Goal: Register for event/course

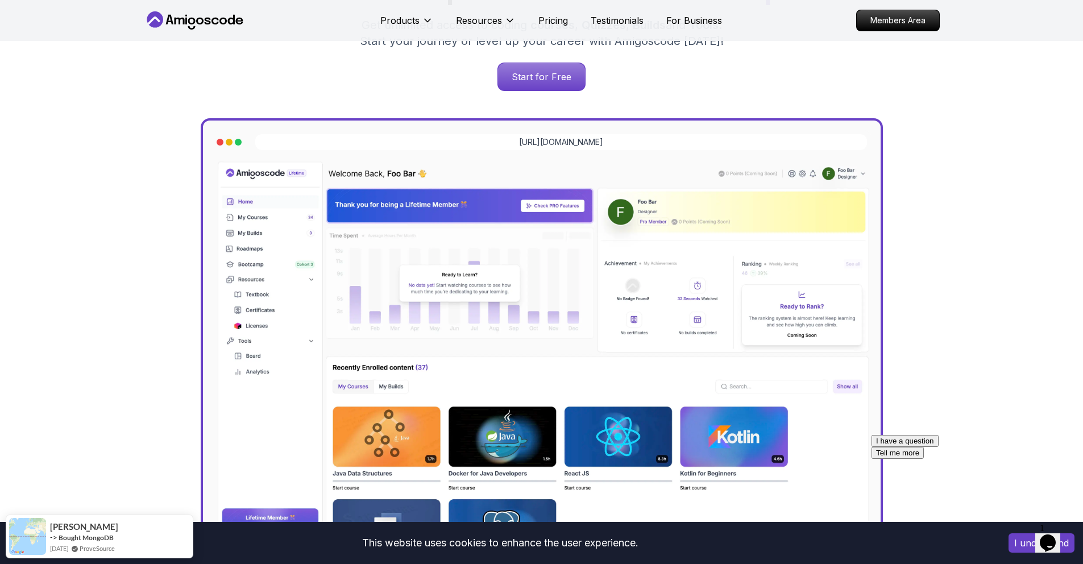
scroll to position [299, 0]
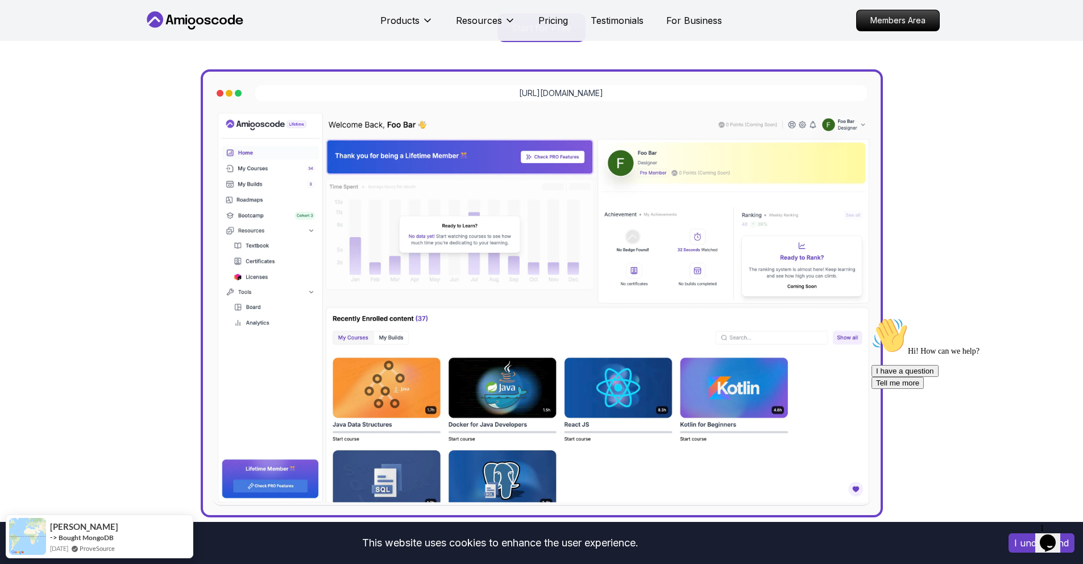
click at [1018, 544] on button "I understand" at bounding box center [1042, 542] width 66 height 19
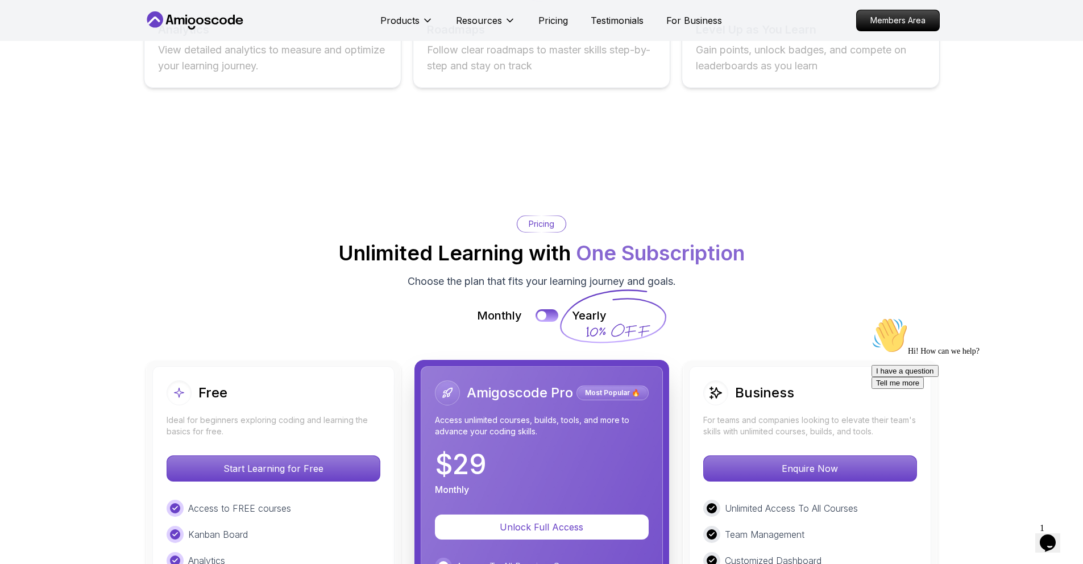
scroll to position [2298, 0]
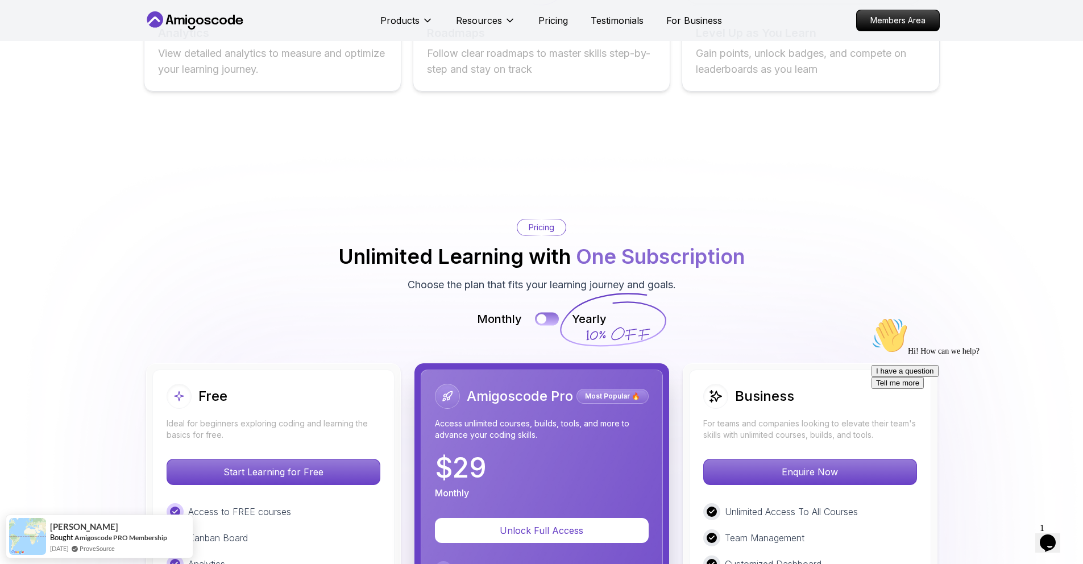
click at [545, 321] on div at bounding box center [542, 319] width 10 height 10
click at [553, 320] on div at bounding box center [553, 319] width 10 height 10
click at [545, 318] on div at bounding box center [542, 319] width 10 height 10
click at [552, 319] on div at bounding box center [553, 319] width 10 height 10
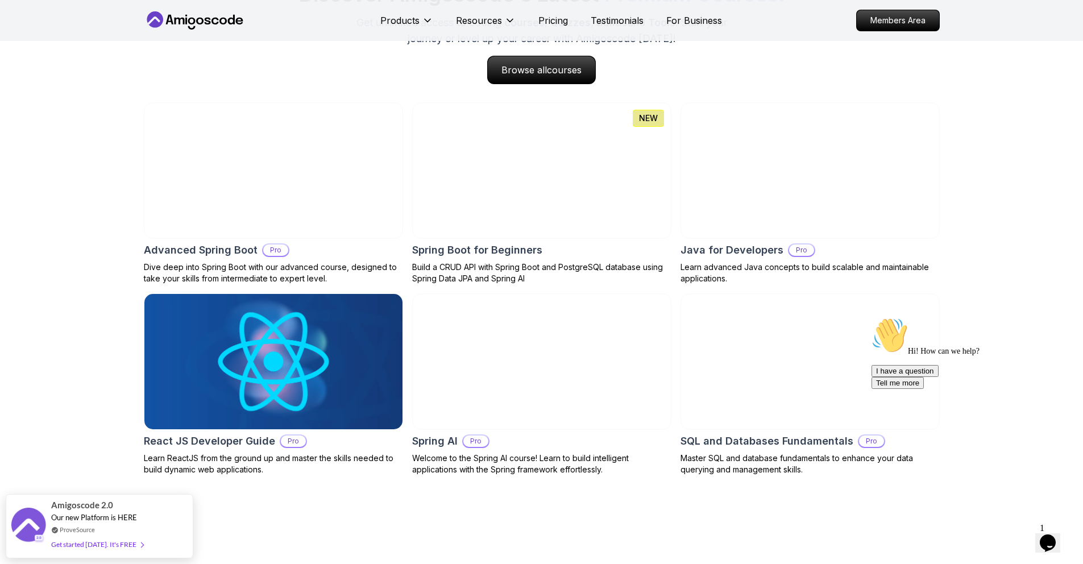
scroll to position [774, 0]
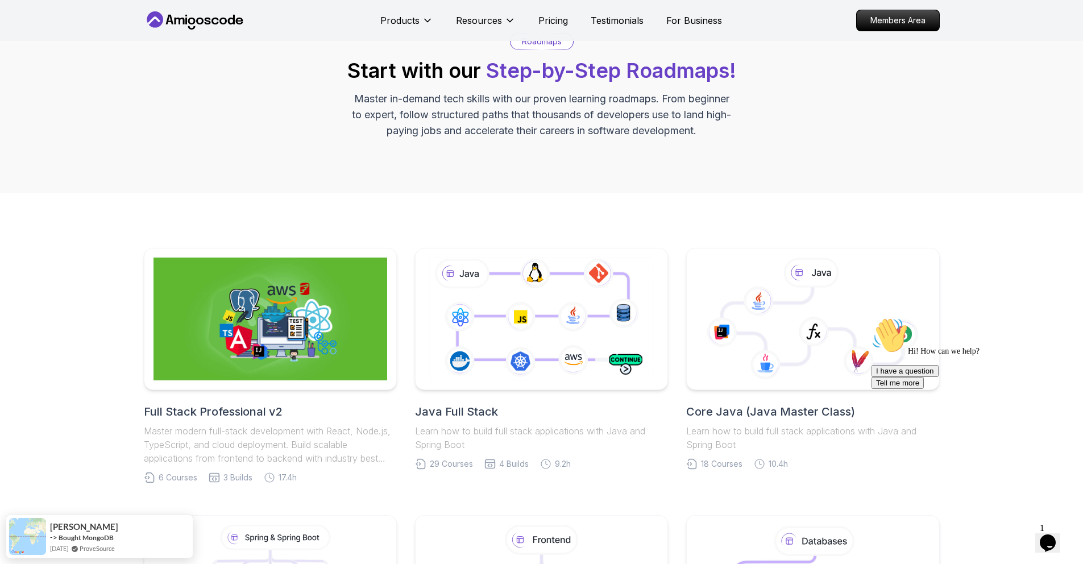
scroll to position [65, 0]
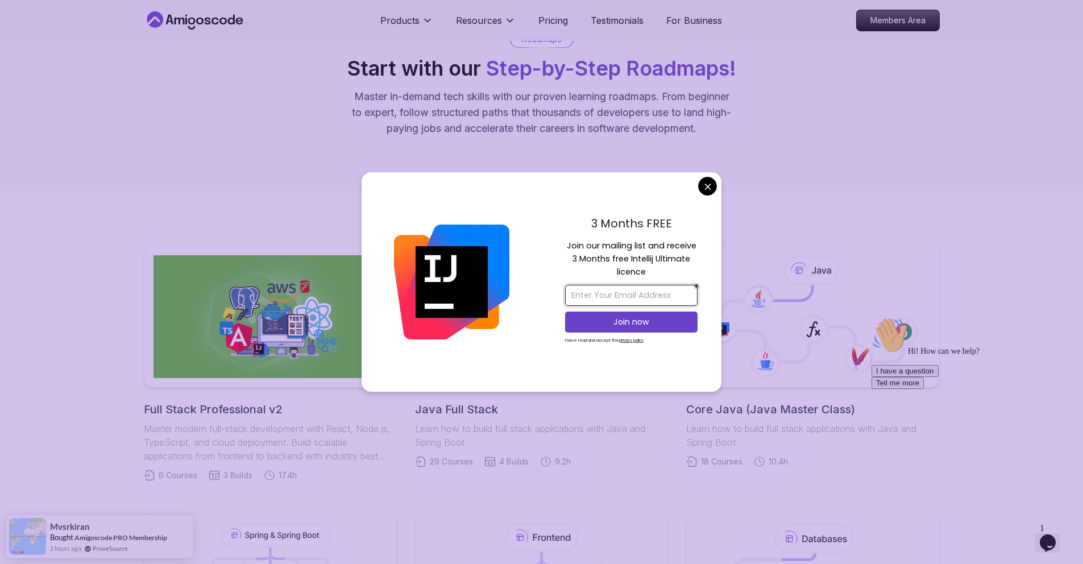
click at [585, 301] on input "email" at bounding box center [631, 295] width 133 height 21
type input "chinnuakshay08@gmail.com"
click at [626, 320] on p "Join now" at bounding box center [631, 321] width 107 height 11
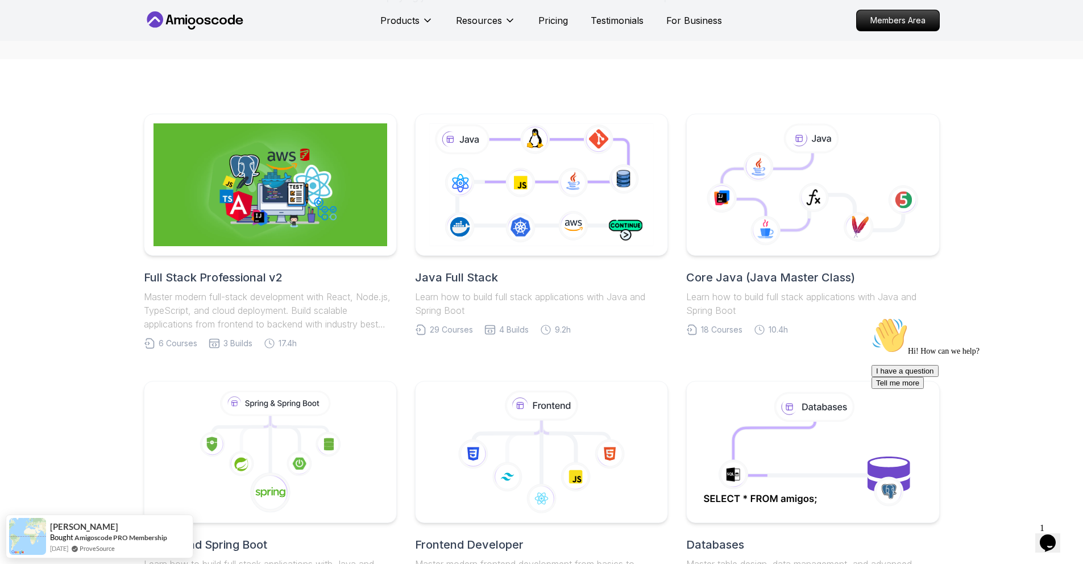
scroll to position [175, 0]
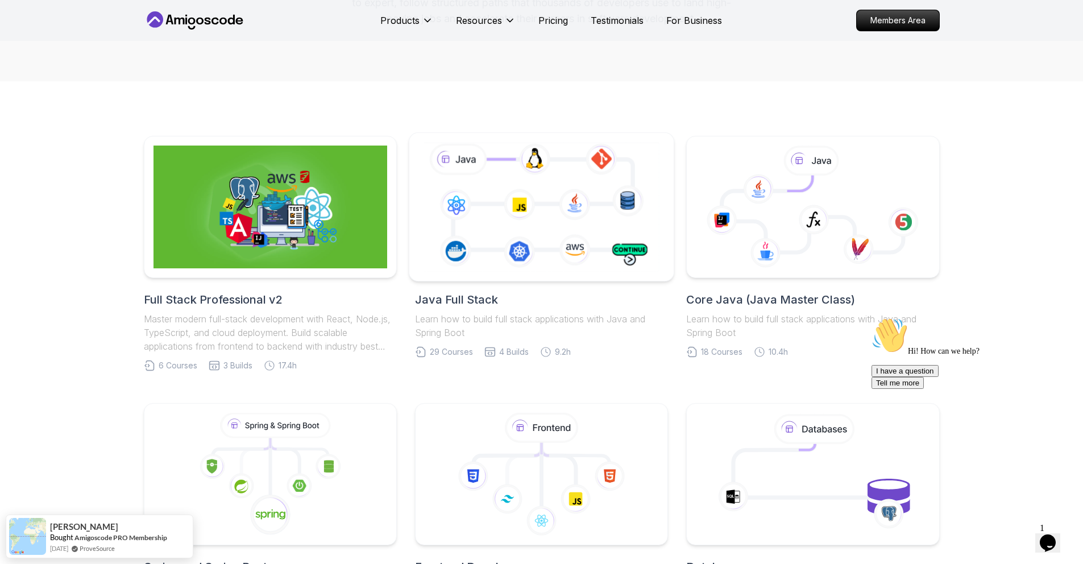
click at [556, 238] on icon at bounding box center [541, 207] width 241 height 134
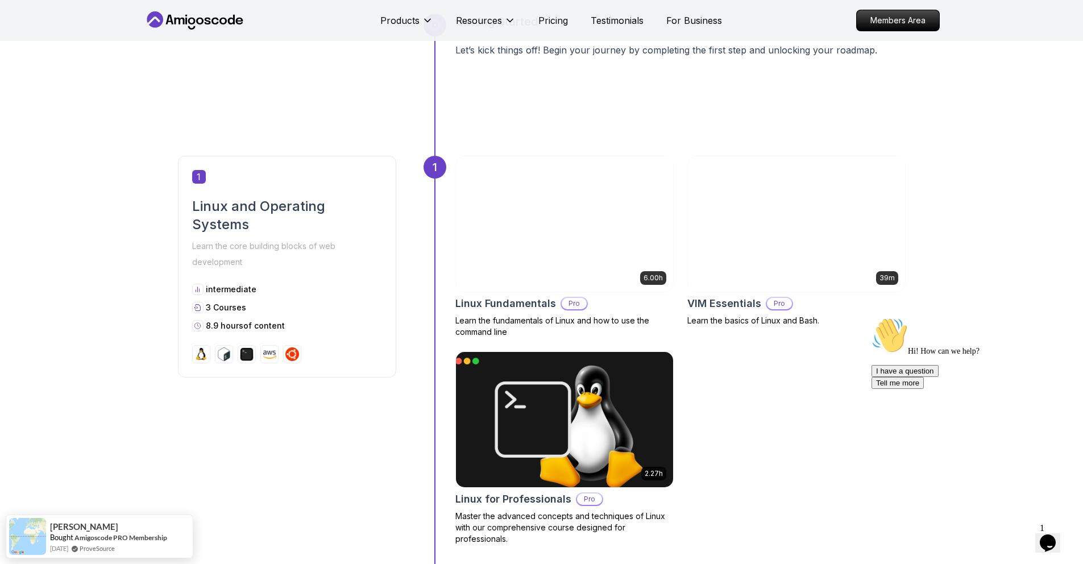
scroll to position [419, 0]
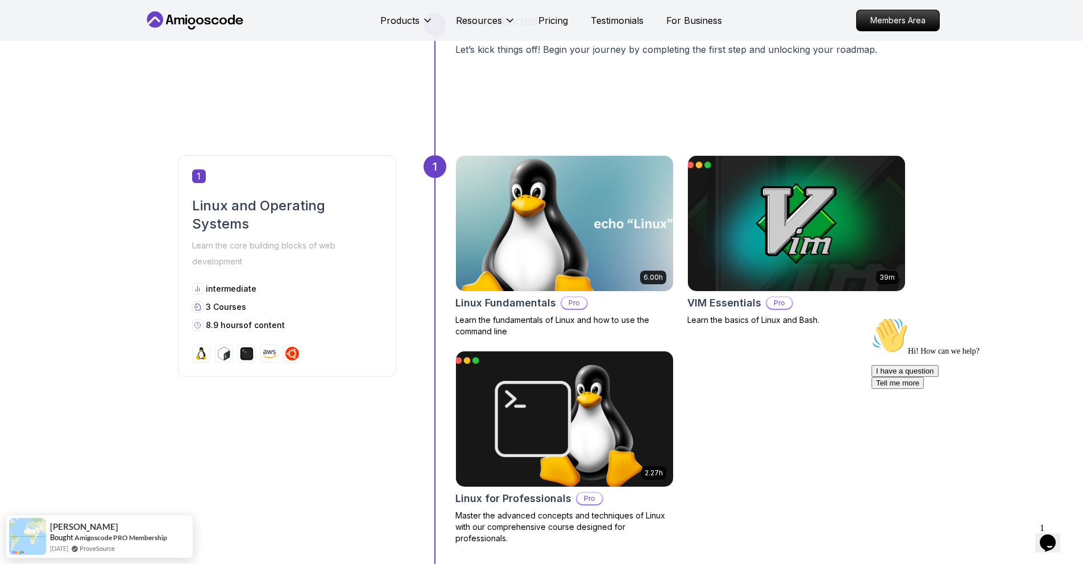
click at [593, 267] on img at bounding box center [564, 223] width 228 height 142
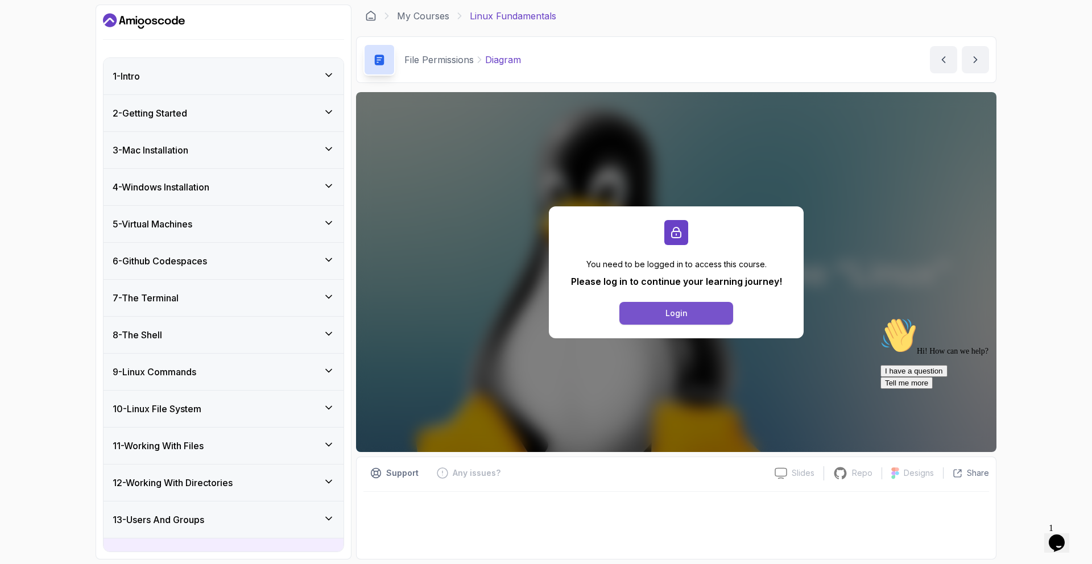
click at [657, 312] on button "Login" at bounding box center [676, 313] width 114 height 23
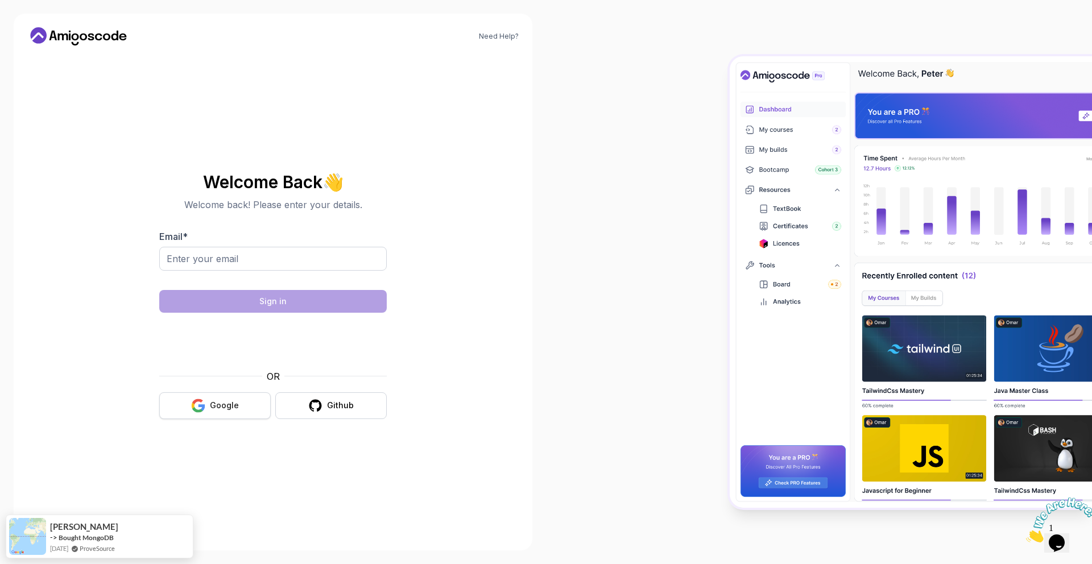
click at [235, 403] on div "Google" at bounding box center [224, 405] width 29 height 11
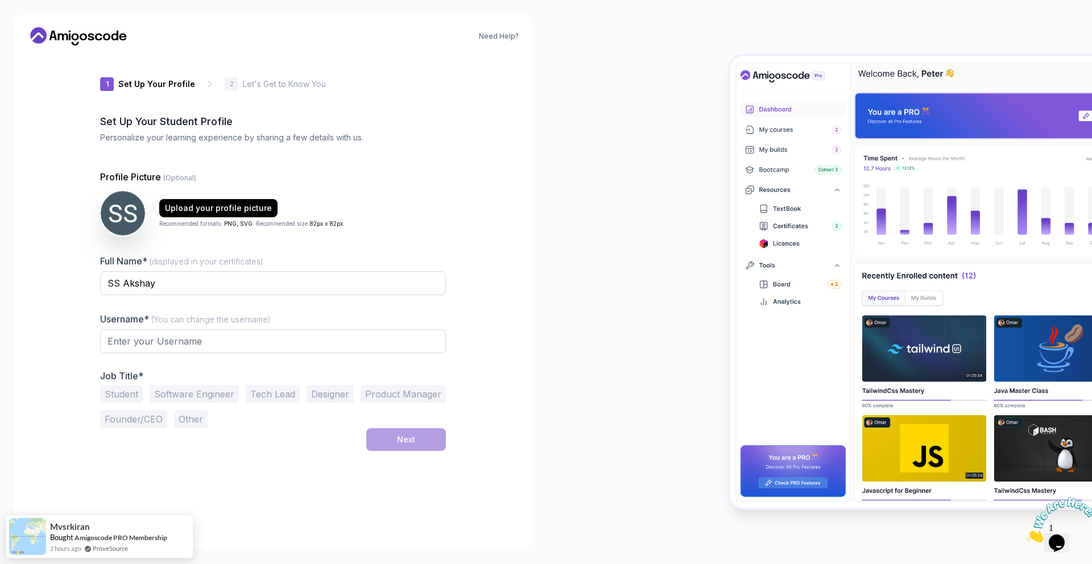
type input "silentotter1a977"
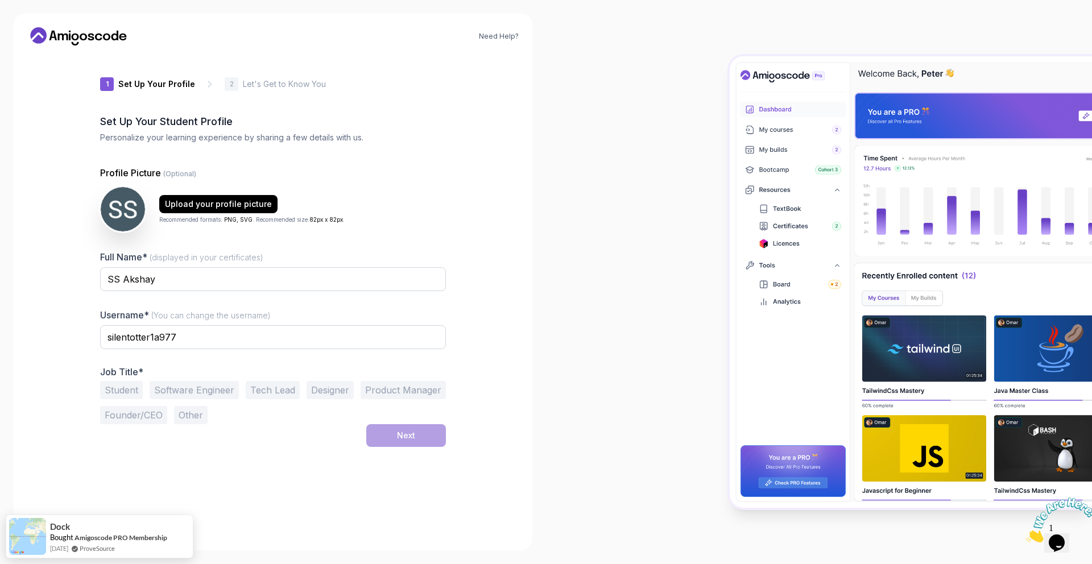
click at [129, 388] on button "Student" at bounding box center [121, 390] width 43 height 18
click at [394, 435] on button "Next" at bounding box center [406, 435] width 80 height 23
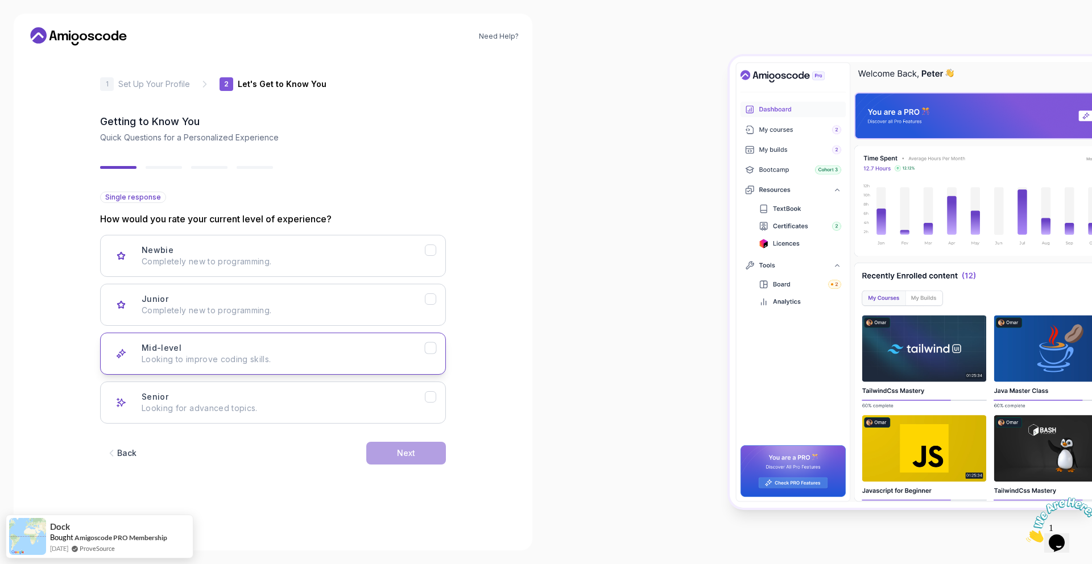
click at [322, 355] on p "Looking to improve coding skills." at bounding box center [283, 359] width 283 height 11
click at [399, 449] on div "Next" at bounding box center [406, 453] width 18 height 11
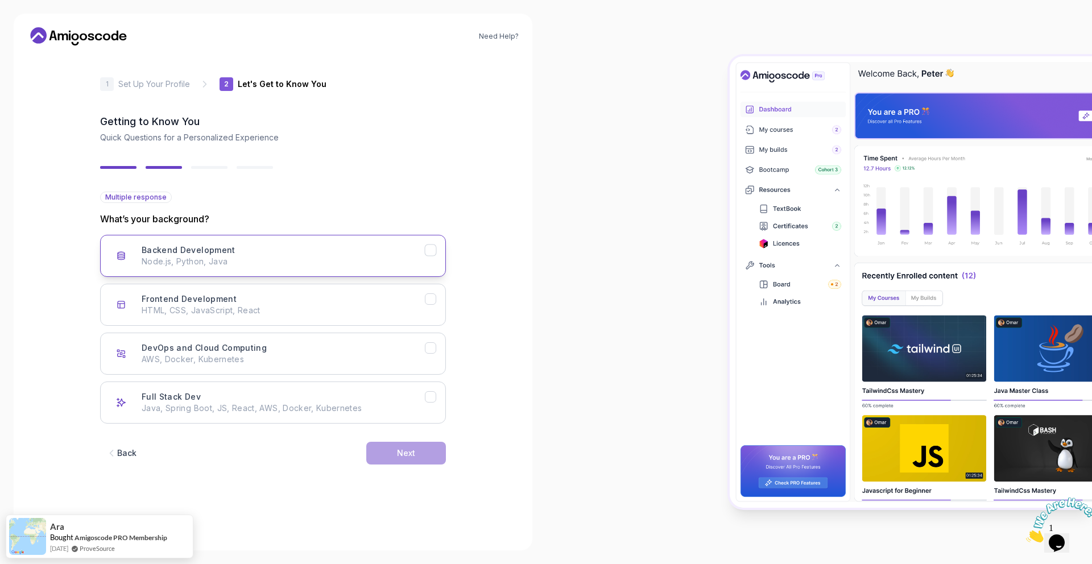
click at [345, 262] on p "Node.js, Python, Java" at bounding box center [283, 261] width 283 height 11
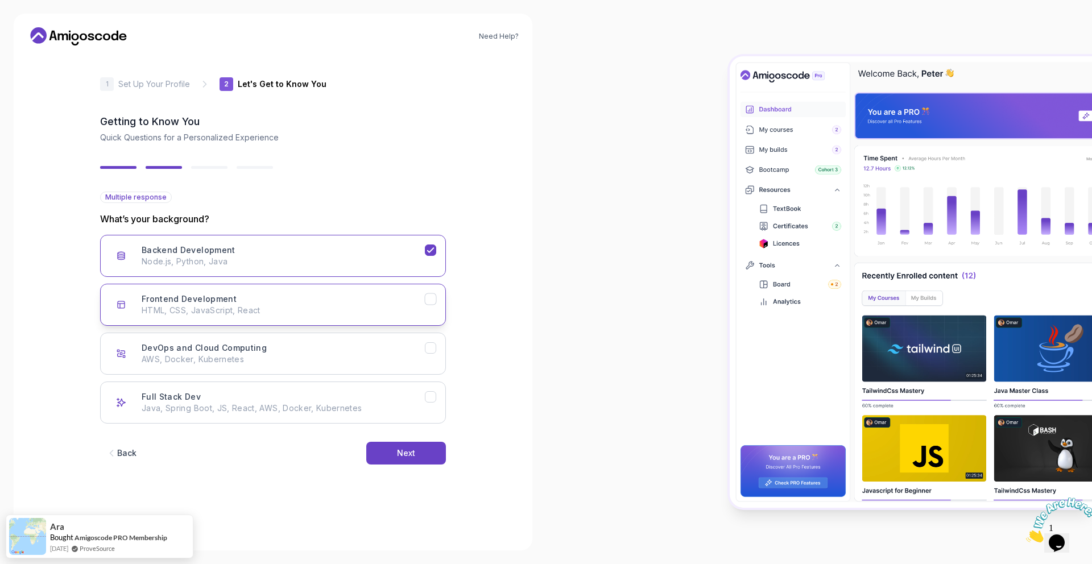
click at [345, 295] on div "Frontend Development HTML, CSS, JavaScript, React" at bounding box center [283, 304] width 283 height 23
click at [407, 446] on button "Next" at bounding box center [406, 453] width 80 height 23
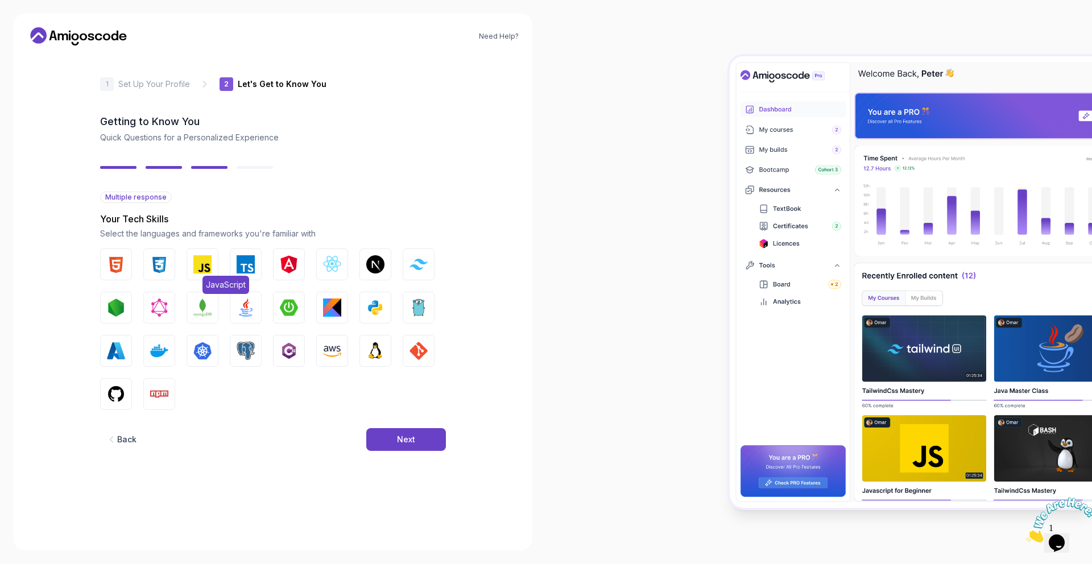
click at [204, 258] on img "button" at bounding box center [202, 264] width 18 height 18
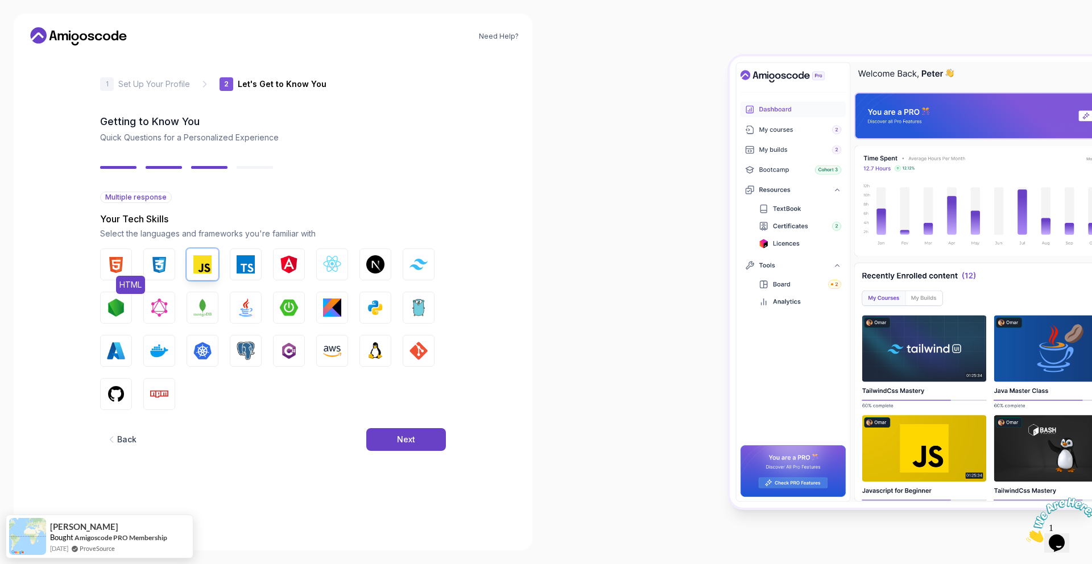
click at [114, 267] on img "button" at bounding box center [116, 264] width 18 height 18
click at [161, 269] on img "button" at bounding box center [159, 264] width 18 height 18
click at [331, 266] on img "button" at bounding box center [332, 264] width 18 height 18
click at [243, 355] on img "button" at bounding box center [246, 351] width 18 height 18
click at [193, 315] on img "button" at bounding box center [202, 308] width 18 height 18
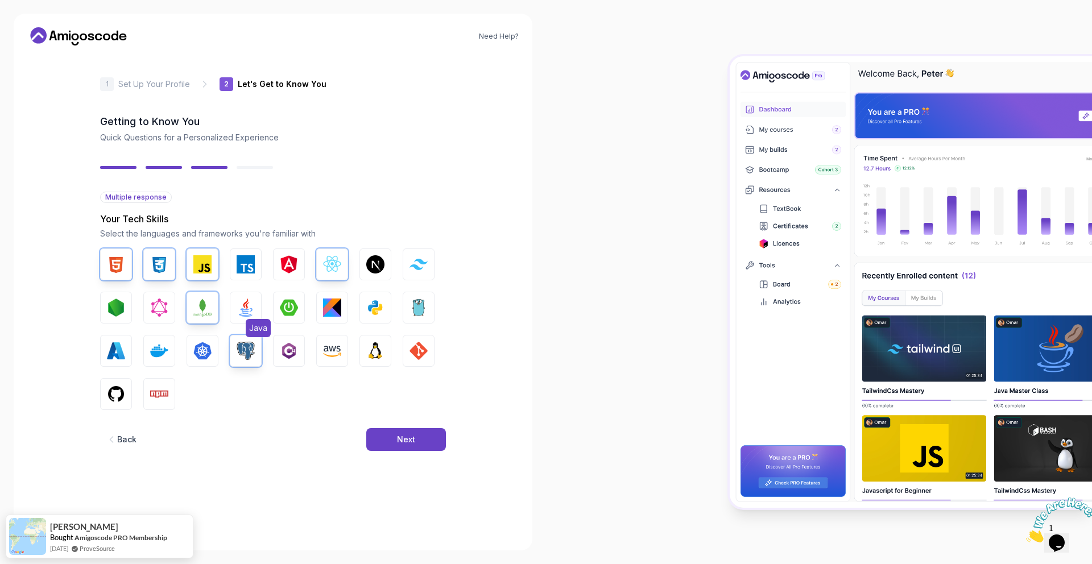
click at [245, 310] on img "button" at bounding box center [246, 308] width 18 height 18
click at [118, 400] on img "button" at bounding box center [116, 394] width 18 height 18
click at [154, 396] on img "button" at bounding box center [159, 394] width 18 height 18
click at [417, 358] on img "button" at bounding box center [419, 351] width 18 height 18
click at [123, 313] on img "button" at bounding box center [116, 308] width 18 height 18
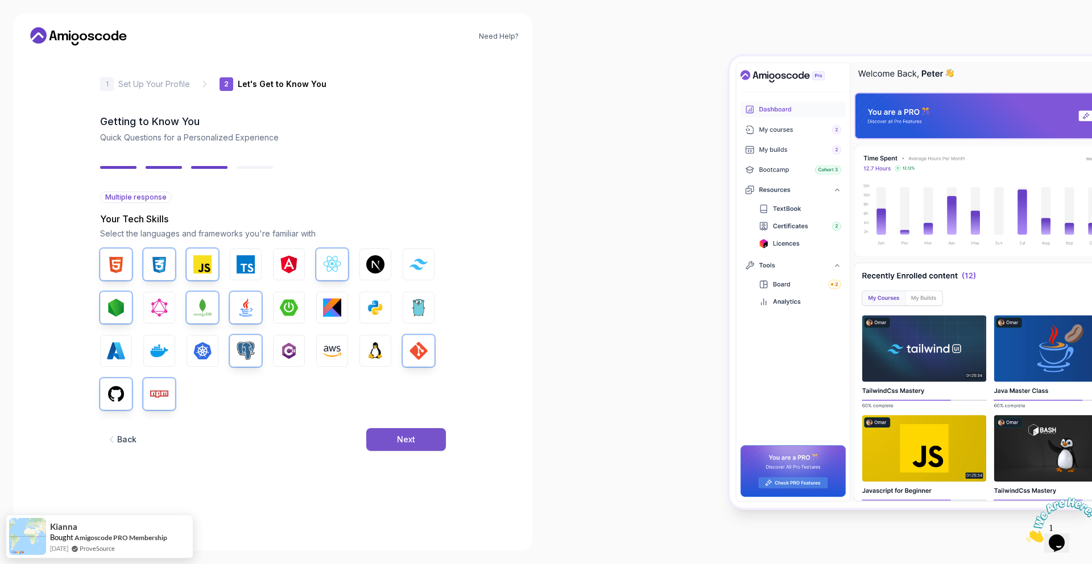
click at [408, 439] on div "Next" at bounding box center [406, 439] width 18 height 11
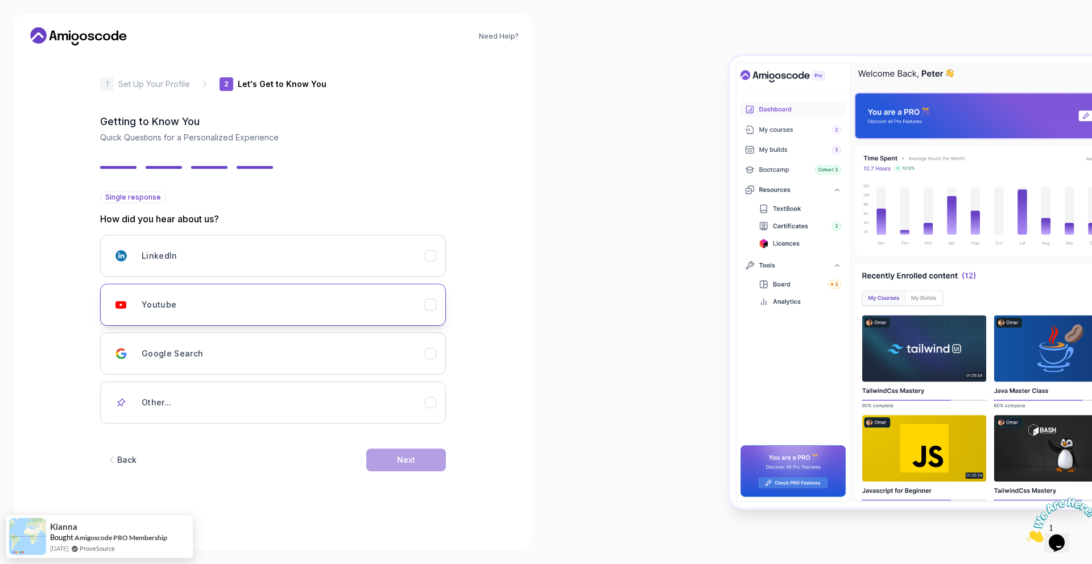
click at [234, 305] on div "Youtube" at bounding box center [283, 304] width 283 height 23
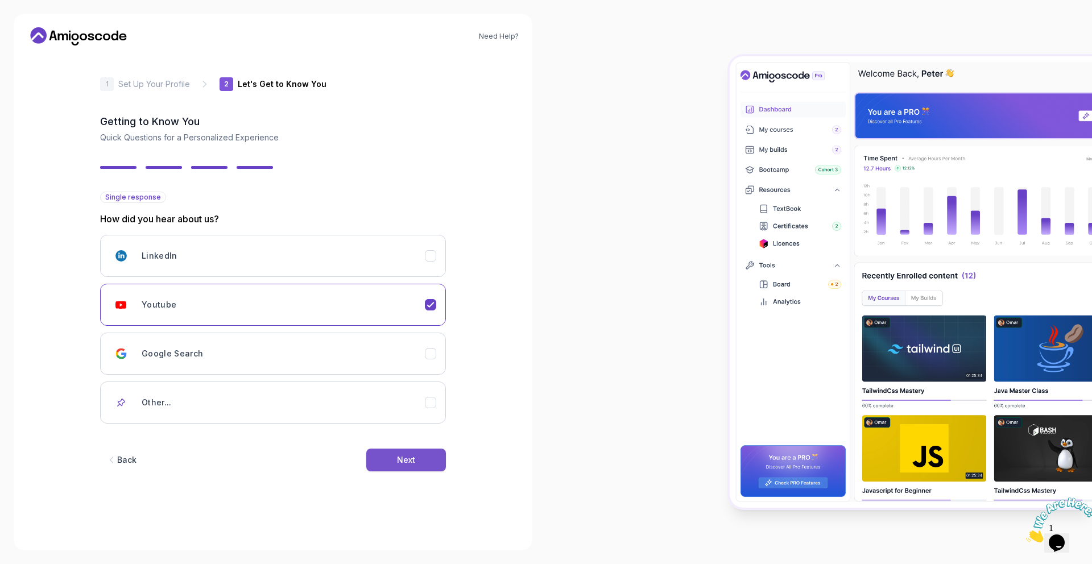
click at [418, 466] on button "Next" at bounding box center [406, 460] width 80 height 23
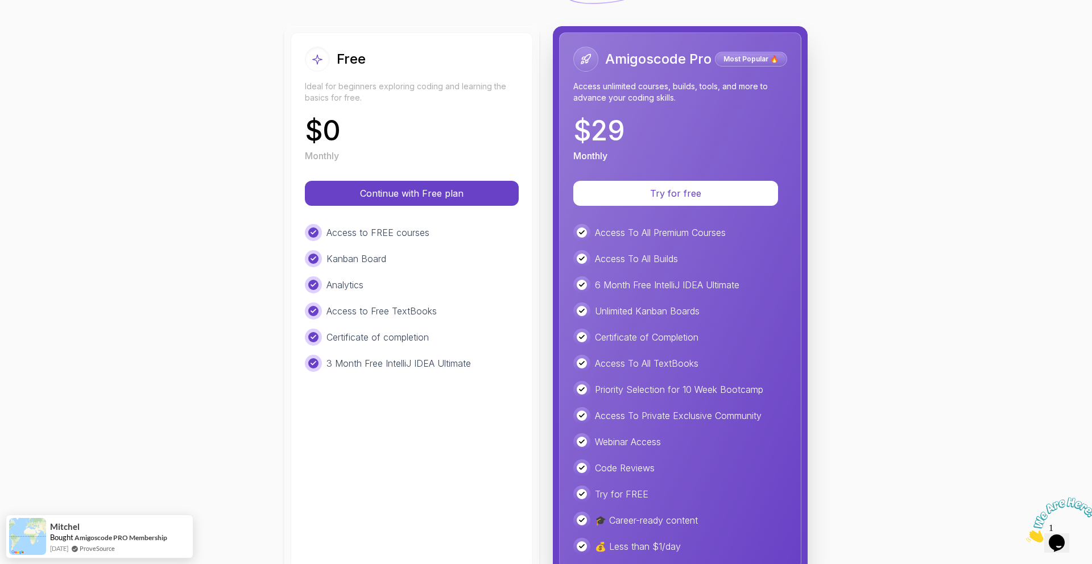
scroll to position [113, 0]
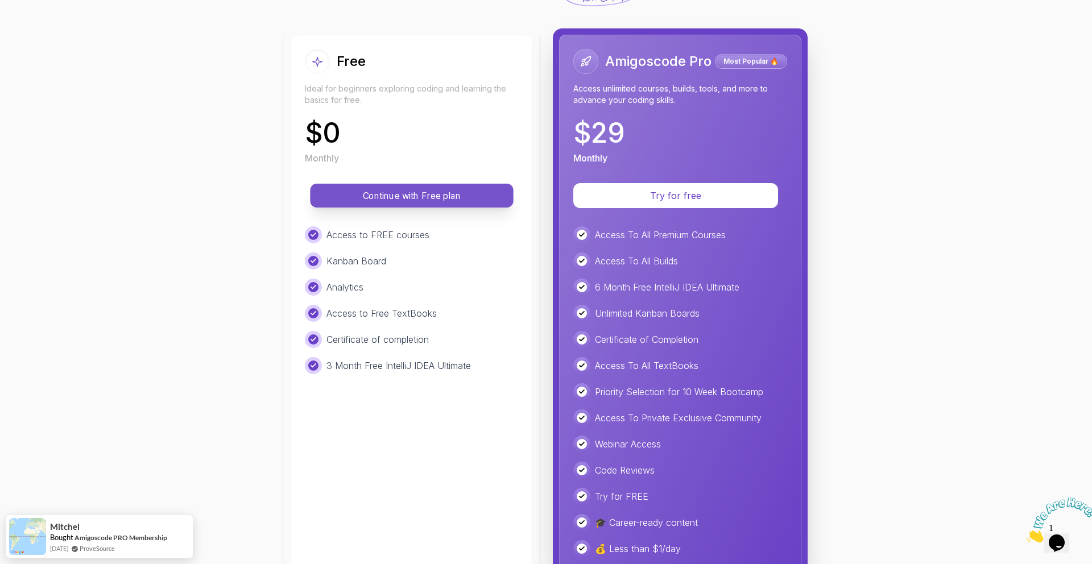
click at [409, 198] on p "Continue with Free plan" at bounding box center [411, 195] width 177 height 13
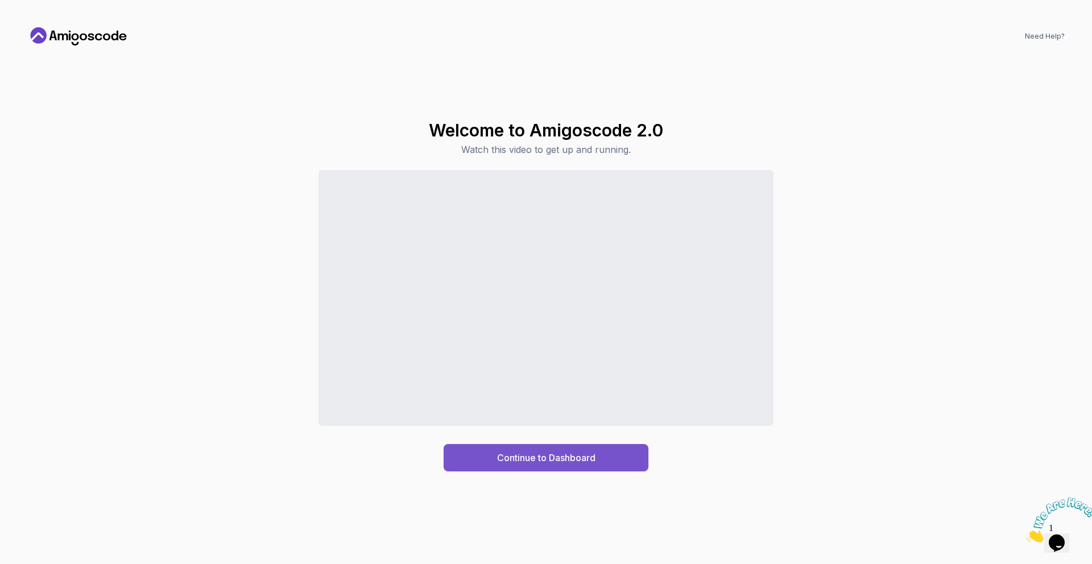
click at [536, 461] on div "Continue to Dashboard" at bounding box center [546, 458] width 98 height 14
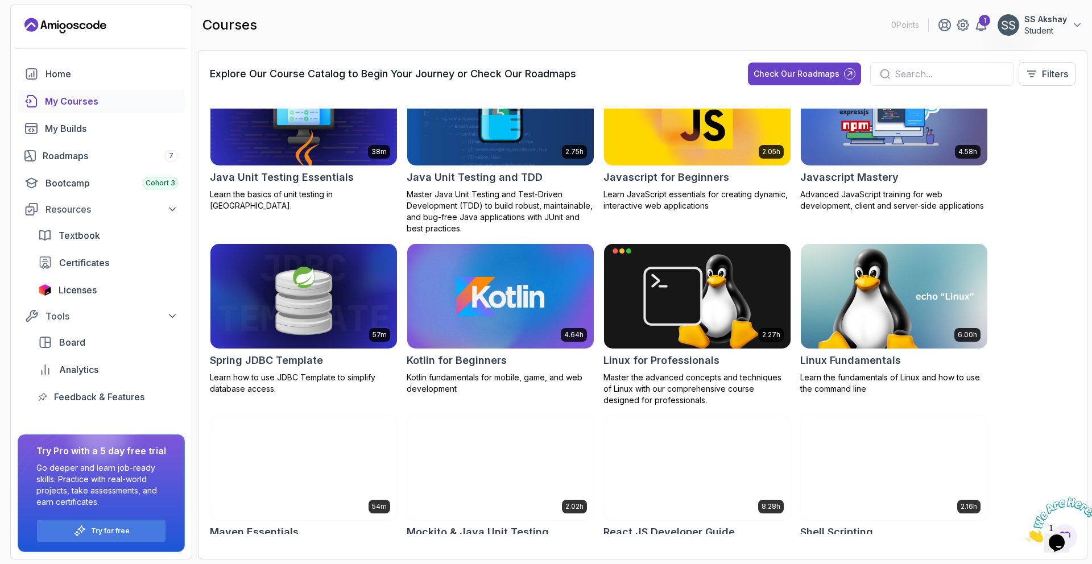
scroll to position [1093, 0]
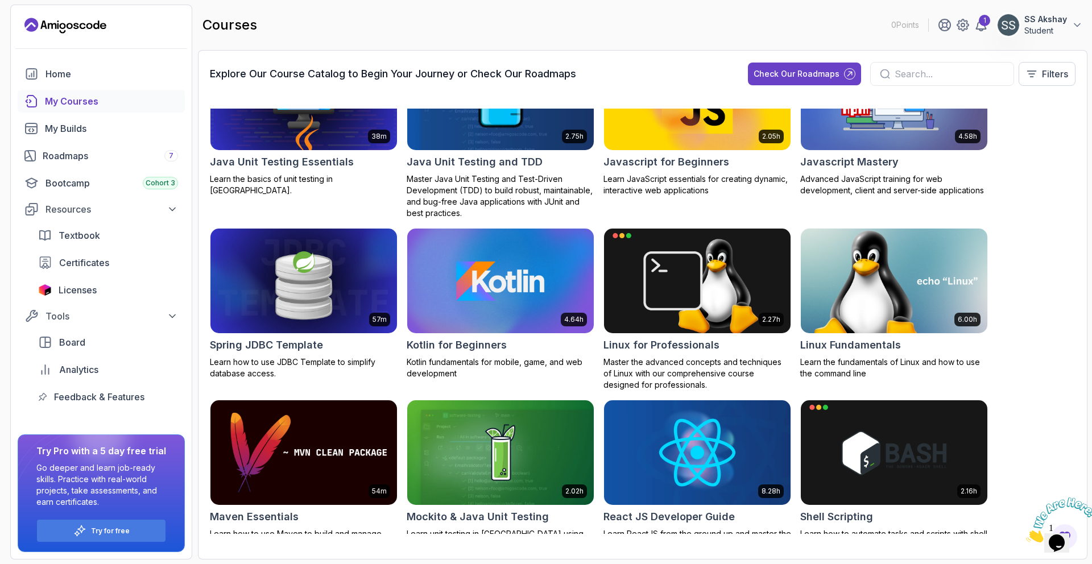
click at [847, 248] on img at bounding box center [894, 281] width 196 height 110
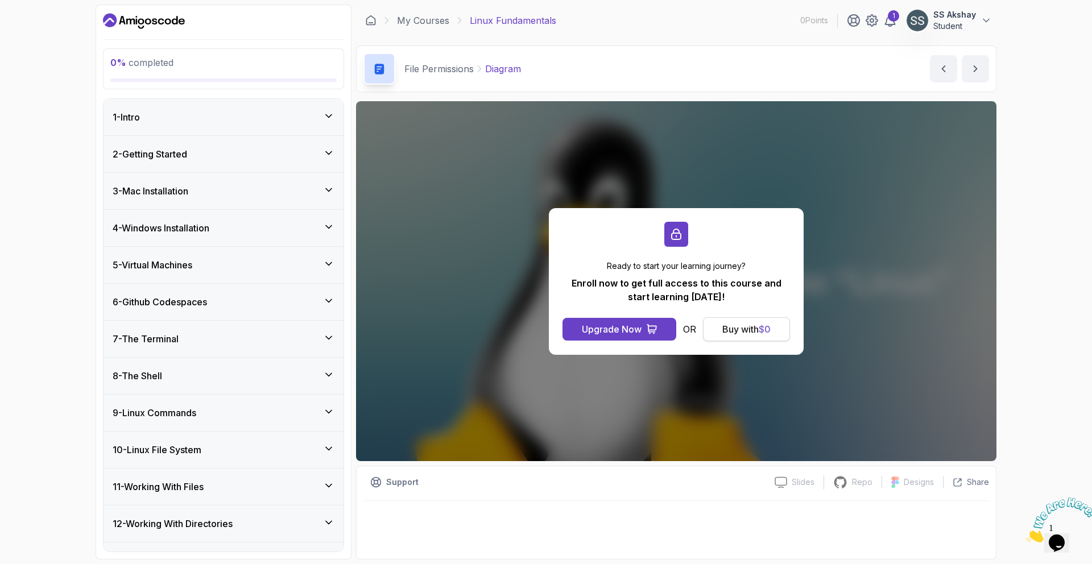
click at [742, 327] on div "Buy with $ 0" at bounding box center [746, 329] width 48 height 14
click at [762, 333] on span "$ 0" at bounding box center [765, 329] width 12 height 11
click at [765, 330] on span "$ 0" at bounding box center [765, 329] width 12 height 11
drag, startPoint x: 765, startPoint y: 330, endPoint x: 753, endPoint y: 329, distance: 12.1
click at [760, 330] on span "$ 0" at bounding box center [765, 329] width 12 height 11
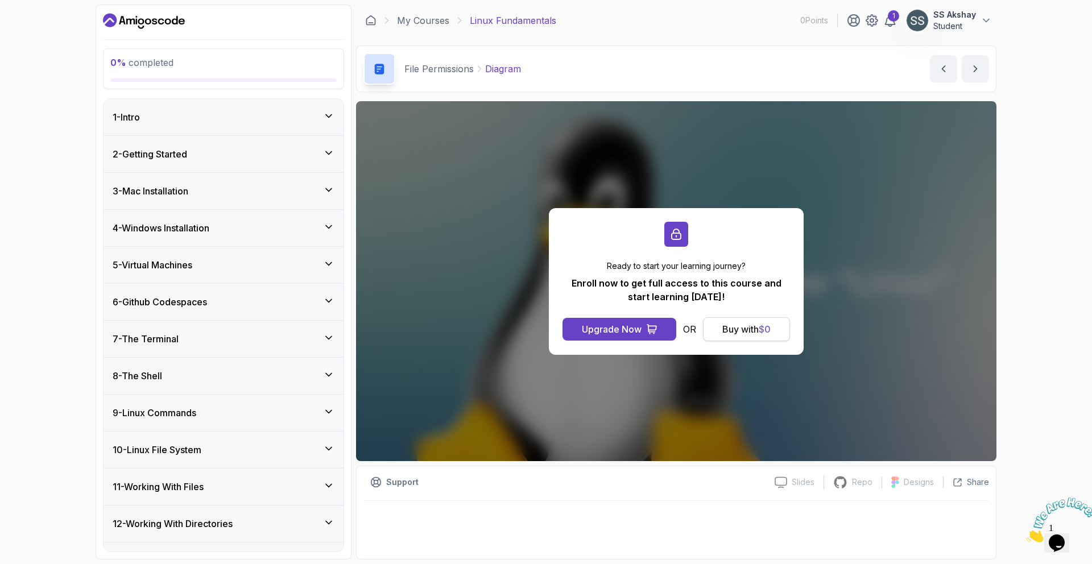
click at [730, 326] on div "Buy with $ 0" at bounding box center [746, 329] width 48 height 14
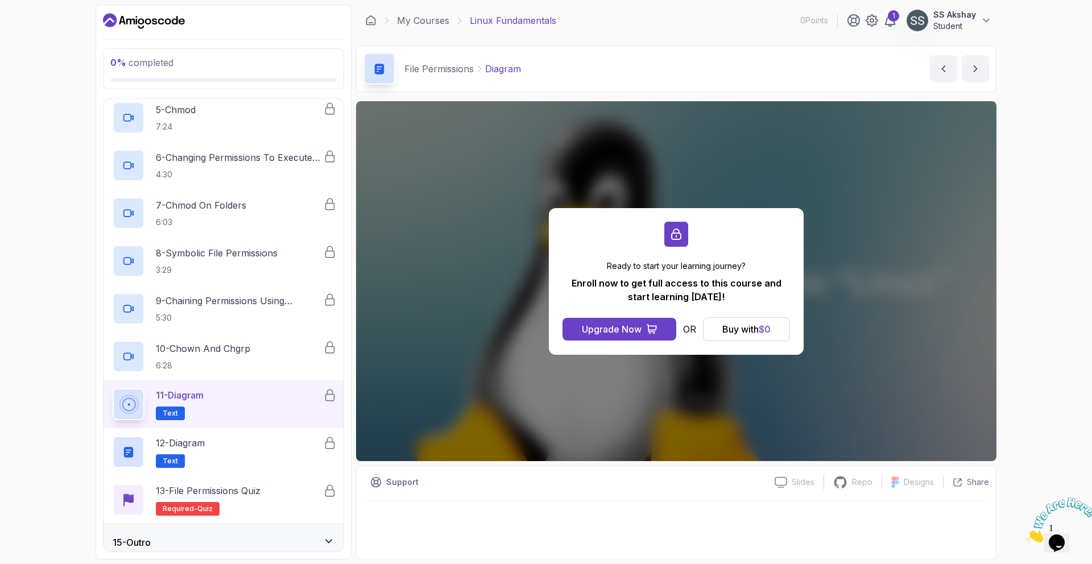
scroll to position [722, 0]
